Goal: Navigation & Orientation: Find specific page/section

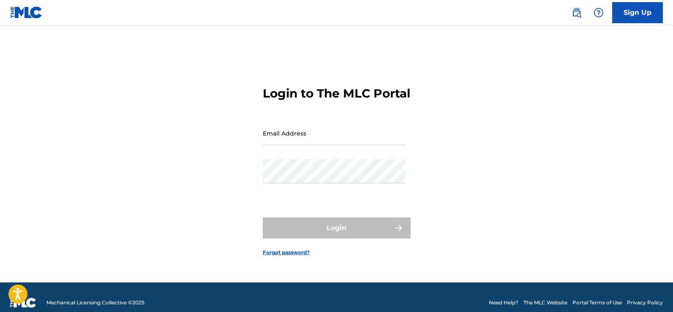
click at [324, 145] on input "Email Address" at bounding box center [334, 133] width 143 height 24
type input "[EMAIL_ADDRESS][DOMAIN_NAME]"
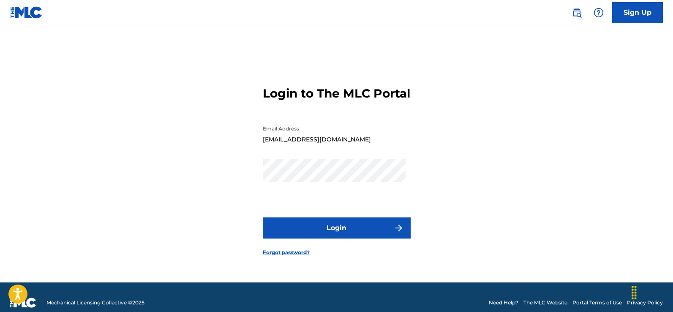
click at [400, 233] on img "submit" at bounding box center [399, 228] width 10 height 10
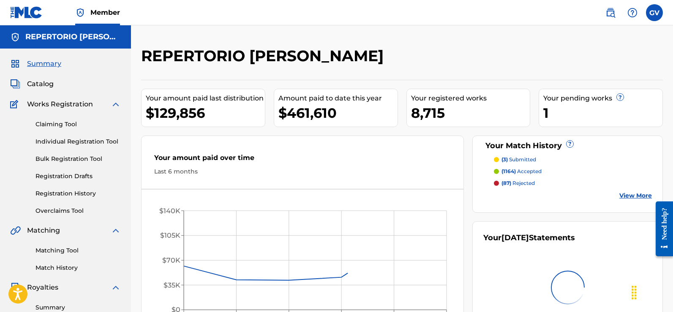
click at [38, 84] on span "Catalog" at bounding box center [40, 84] width 27 height 10
